Goal: Task Accomplishment & Management: Manage account settings

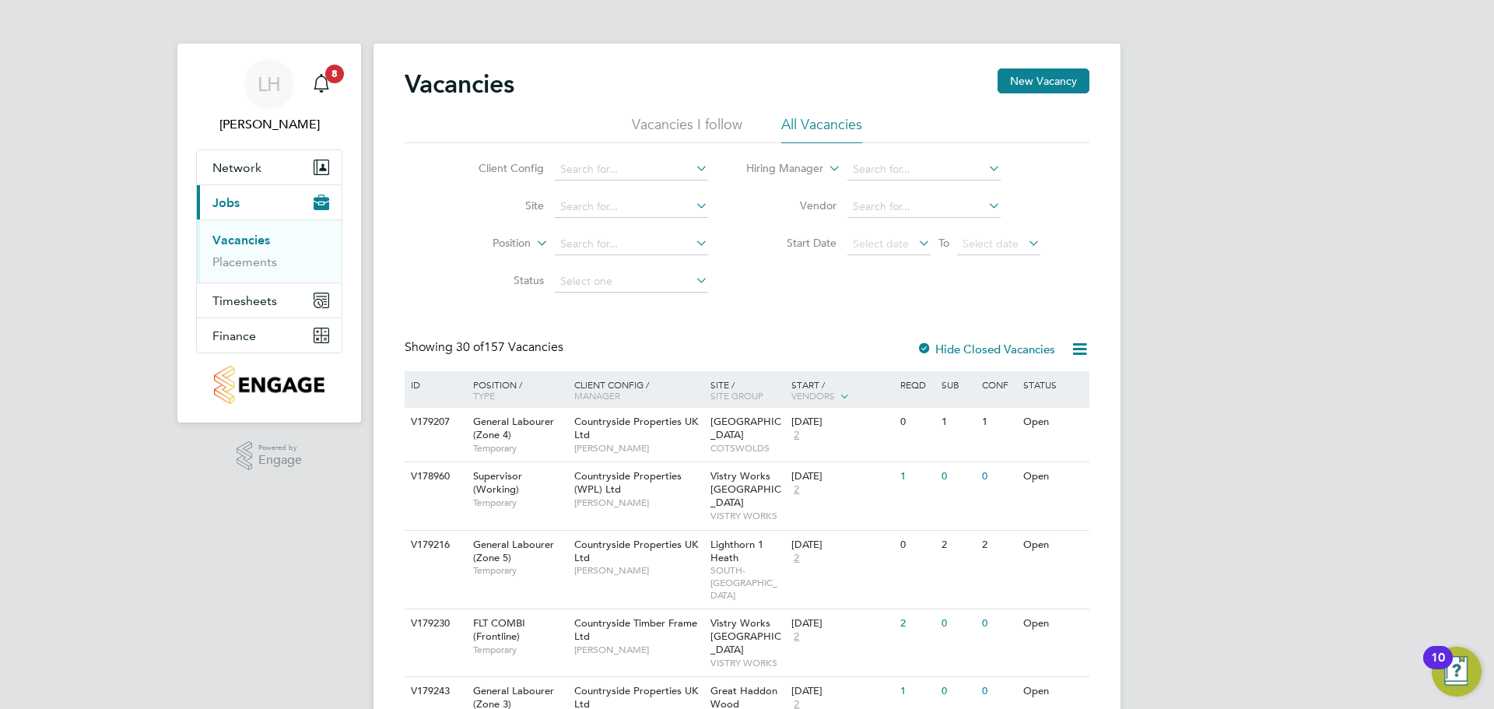
click at [641, 205] on input at bounding box center [631, 207] width 153 height 22
click at [651, 219] on li "Netherhampton / Wilton Gate P1" at bounding box center [640, 228] width 174 height 21
type input "Netherhampton / [GEOGRAPHIC_DATA] P1"
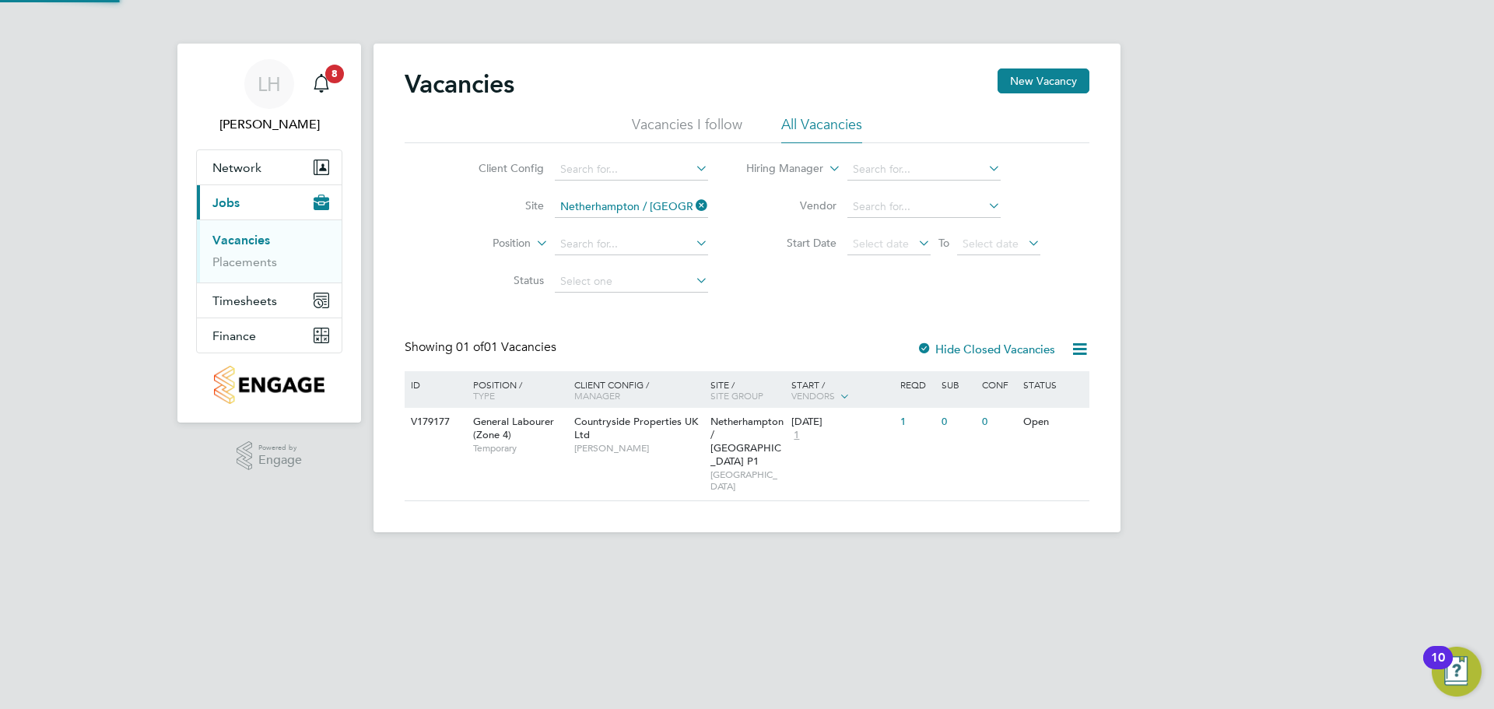
click at [776, 240] on label "Start Date" at bounding box center [792, 243] width 90 height 14
drag, startPoint x: 967, startPoint y: 316, endPoint x: 948, endPoint y: 318, distance: 18.8
click at [967, 316] on div "Vacancies New Vacancy Vacancies I follow All Vacancies Client Config Site Nethe…" at bounding box center [747, 284] width 685 height 433
click at [527, 438] on div "General Labourer (Zone 4) Temporary" at bounding box center [516, 435] width 109 height 54
click at [1390, 293] on div "LH Lloyd Holliday Notifications 8 Applications: Network Team Members Sites Work…" at bounding box center [747, 278] width 1494 height 557
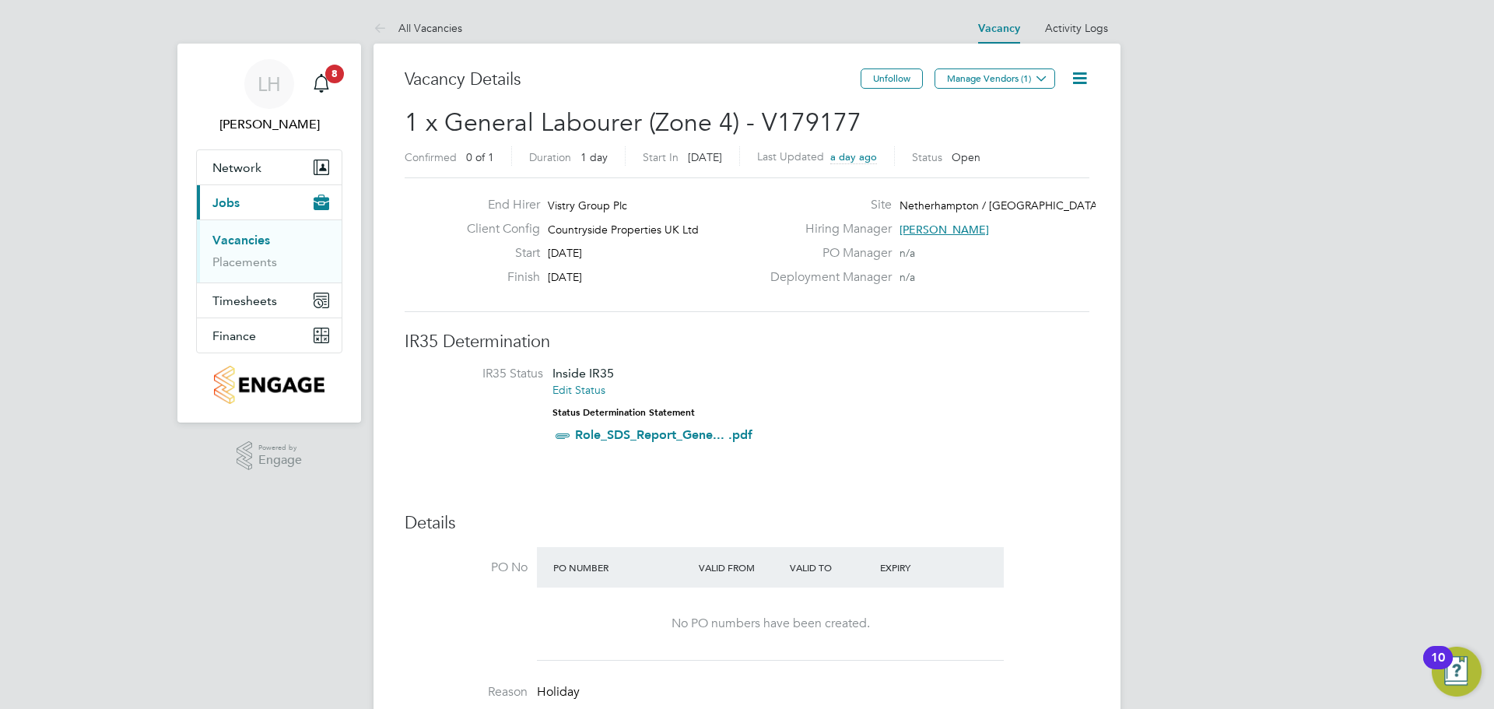
drag, startPoint x: 994, startPoint y: 367, endPoint x: 958, endPoint y: 382, distance: 39.0
click at [994, 367] on li "IR35 Status Inside IR35 Edit Status Status Determination Statement Role_SDS_Rep…" at bounding box center [747, 408] width 654 height 84
click at [1086, 83] on icon at bounding box center [1079, 77] width 19 height 19
click at [1061, 111] on li "Edit Vacancy e" at bounding box center [1042, 115] width 90 height 22
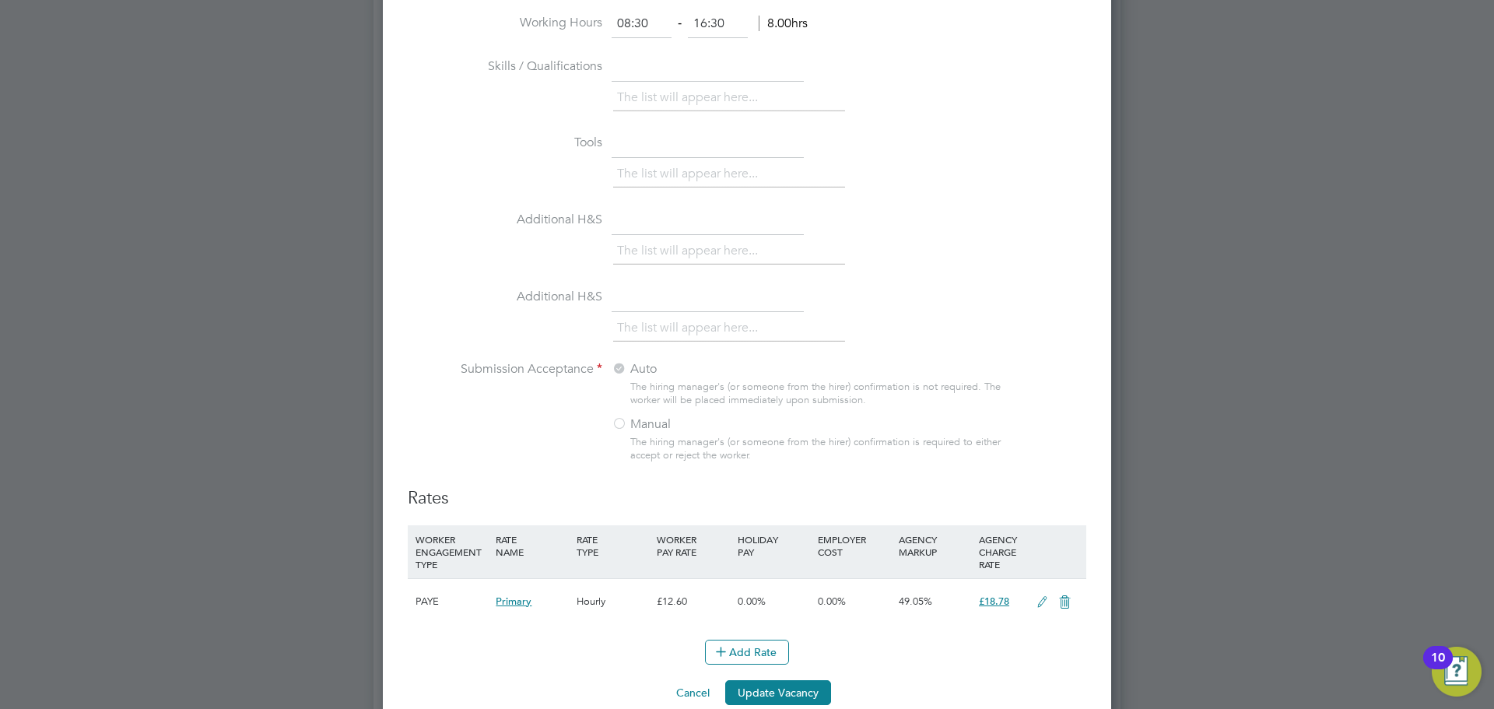
scroll to position [1532, 0]
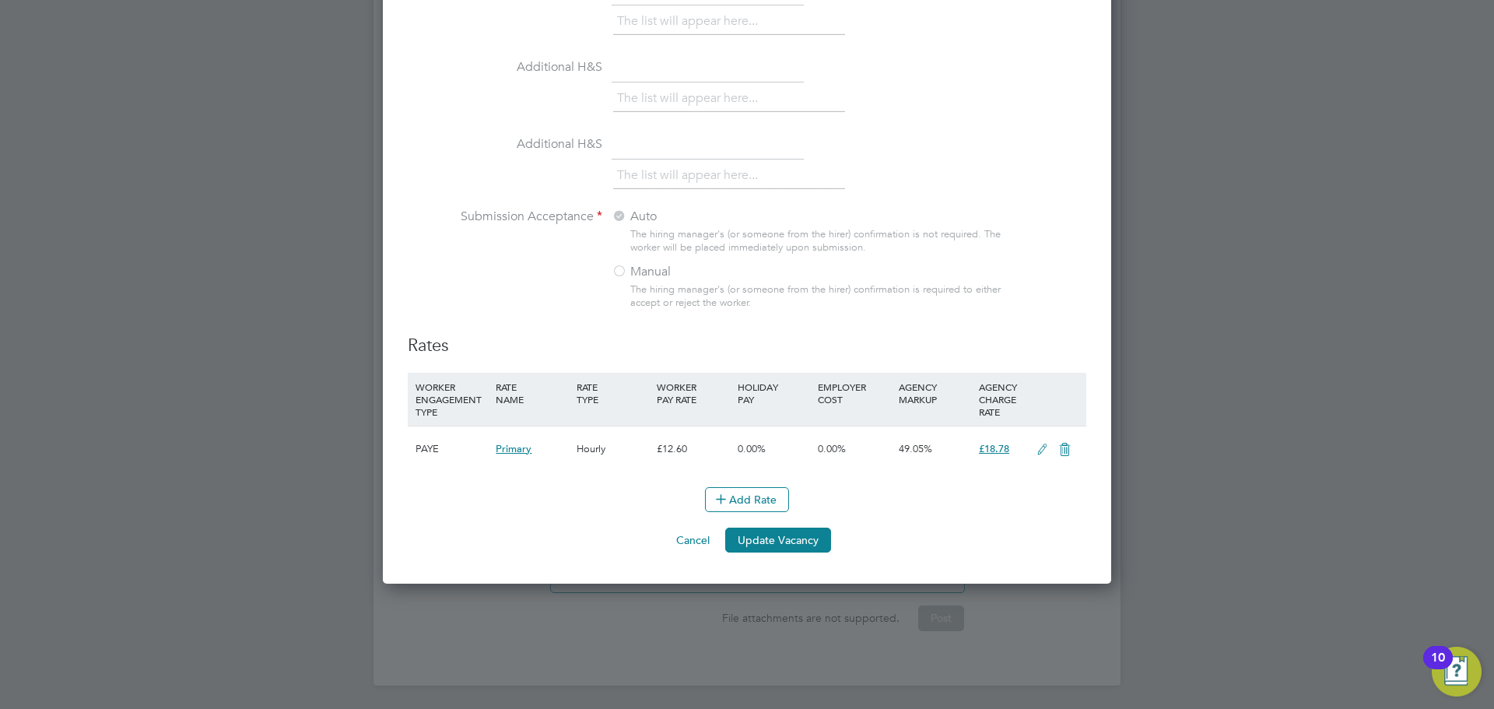
drag, startPoint x: 1249, startPoint y: 269, endPoint x: 1166, endPoint y: 269, distance: 83.3
click at [1249, 269] on div at bounding box center [747, 354] width 1494 height 709
click at [1178, 247] on div at bounding box center [747, 354] width 1494 height 709
